Goal: Transaction & Acquisition: Purchase product/service

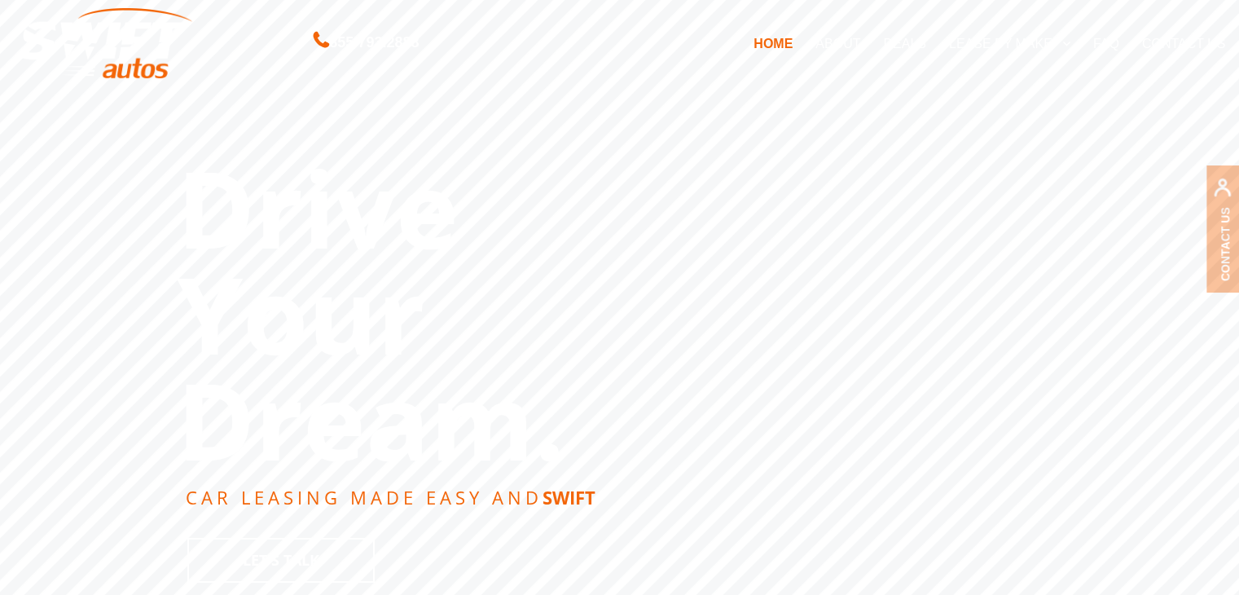
click at [897, 38] on link "DEALS" at bounding box center [904, 43] width 65 height 34
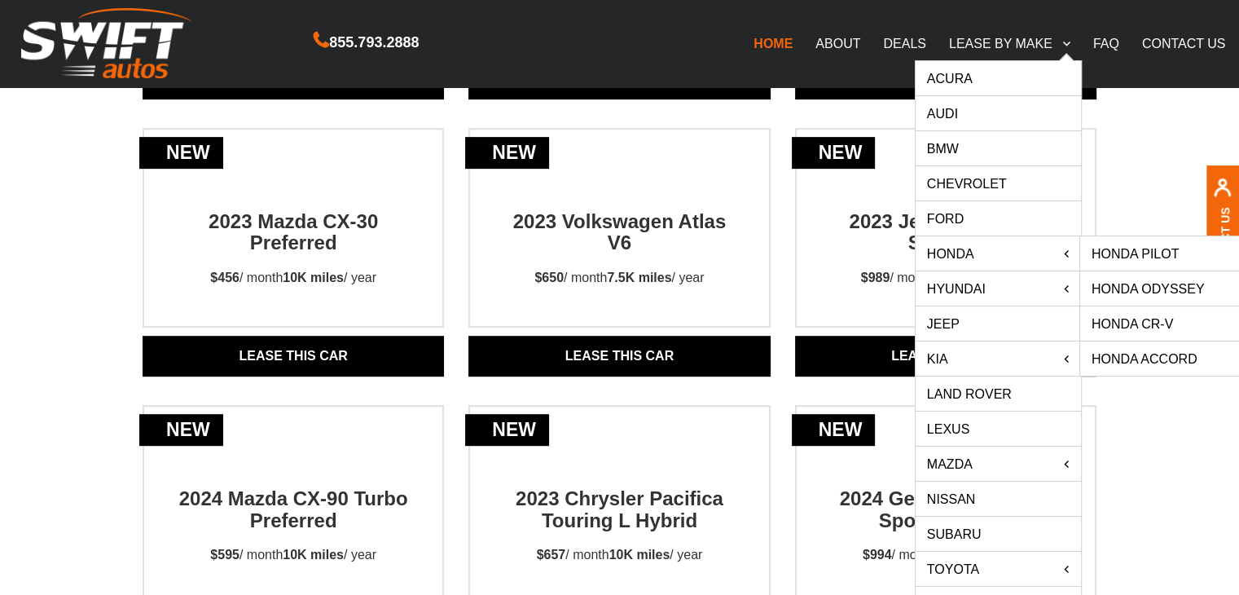
scroll to position [711, 0]
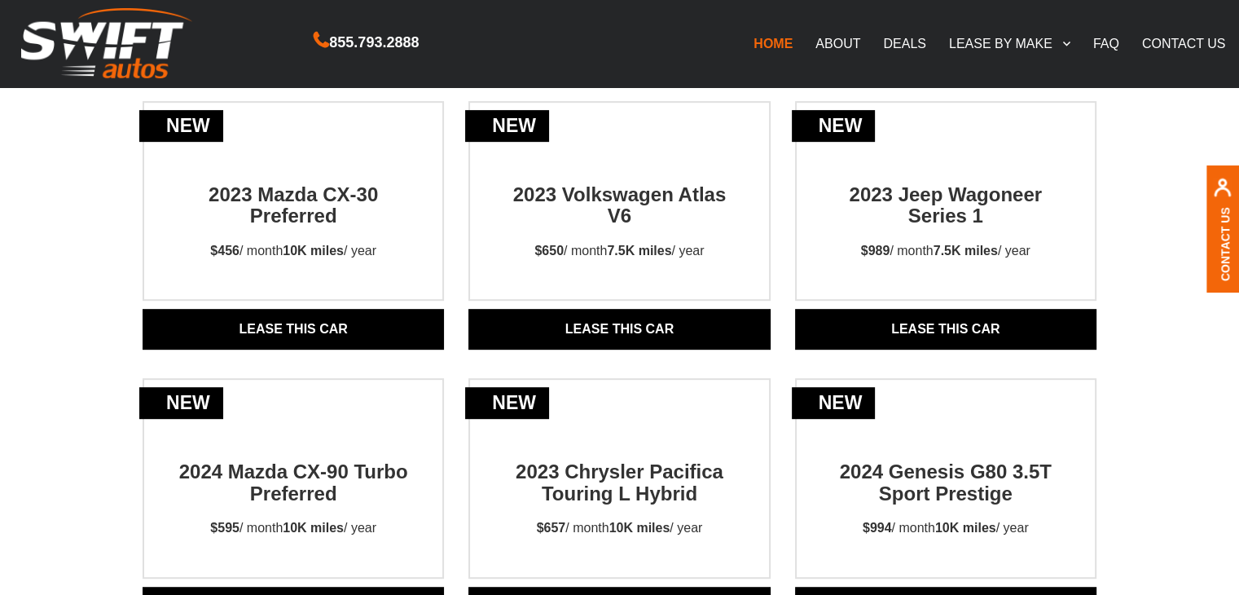
click at [905, 42] on link "DEALS" at bounding box center [904, 43] width 65 height 34
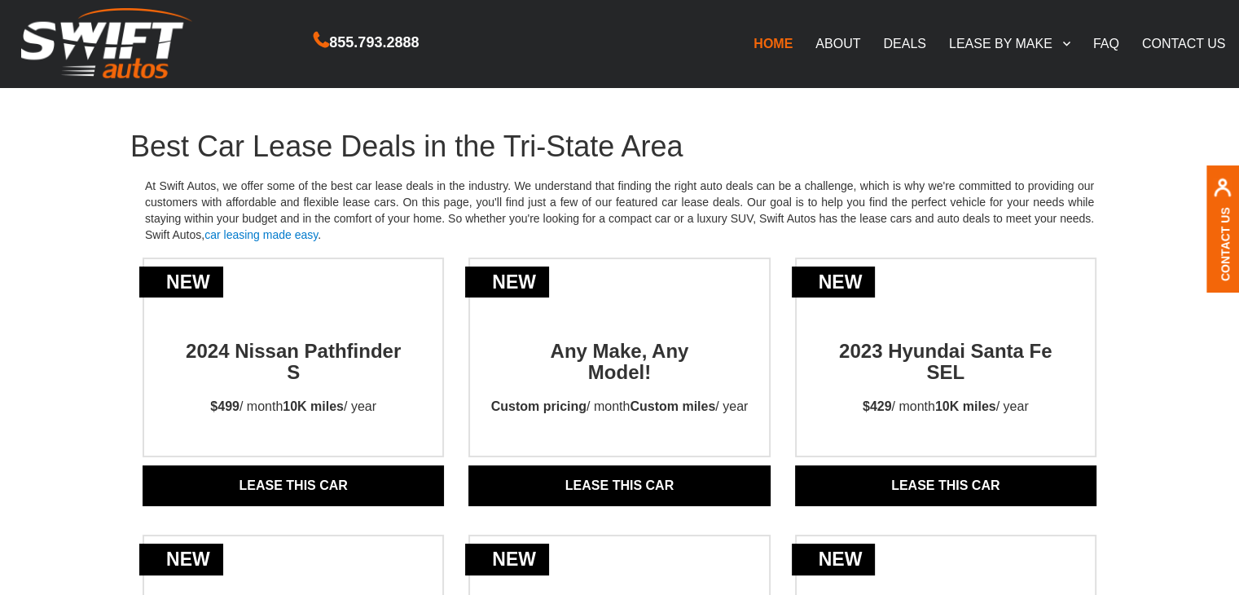
click at [662, 473] on link "Lease THIS CAR" at bounding box center [618, 485] width 301 height 41
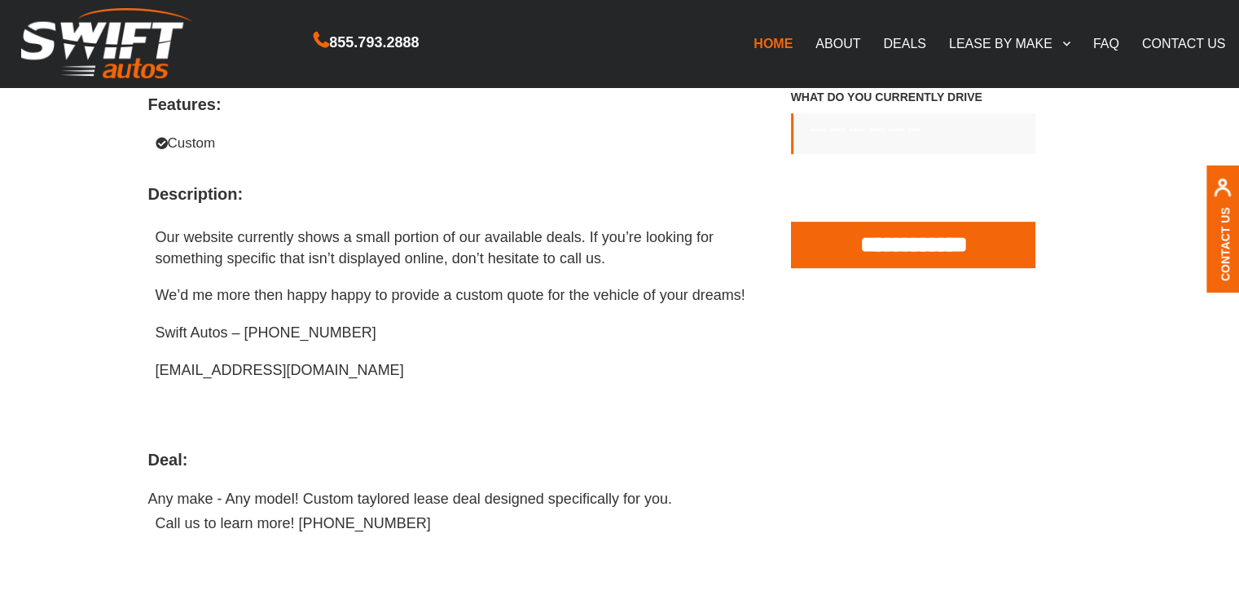
scroll to position [570, 0]
click at [782, 38] on link "HOME" at bounding box center [773, 43] width 62 height 34
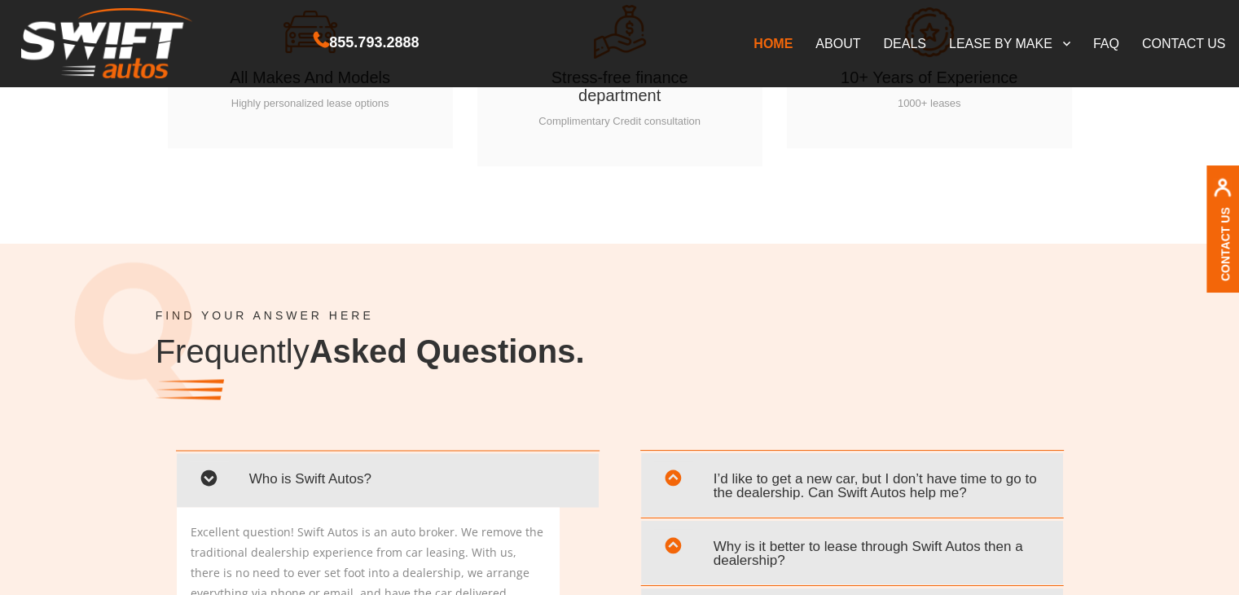
scroll to position [3177, 0]
